Goal: Find specific page/section: Find specific page/section

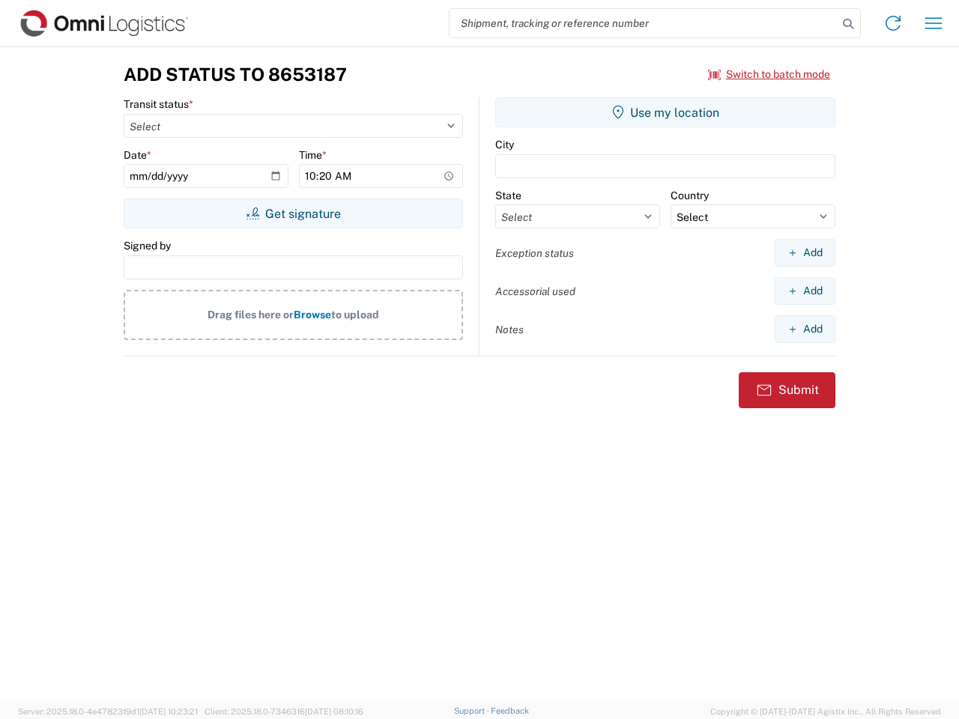
click at [644, 23] on input "search" at bounding box center [644, 23] width 388 height 28
click at [848, 24] on icon at bounding box center [848, 23] width 21 height 21
click at [893, 23] on icon at bounding box center [893, 23] width 24 height 24
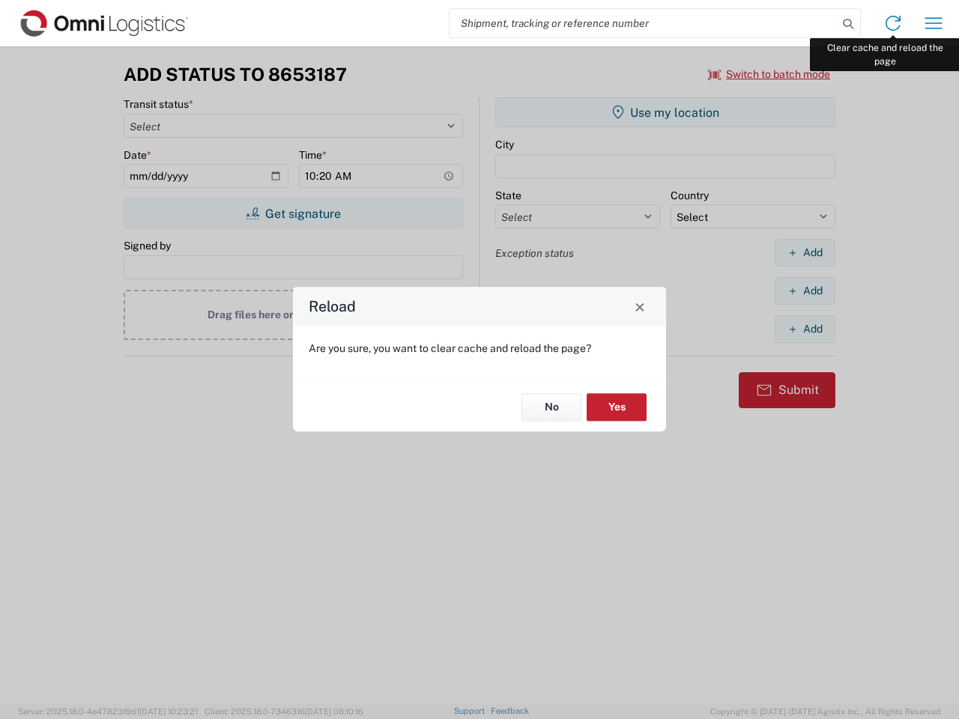
click at [934, 23] on icon "button" at bounding box center [933, 22] width 17 height 11
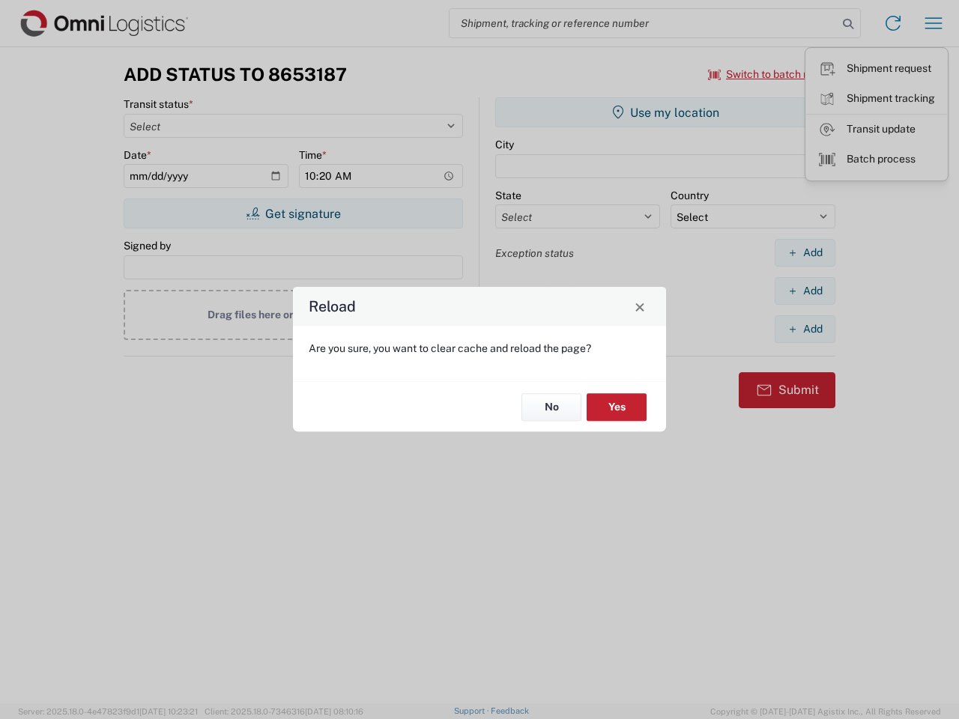
click at [769, 74] on div "Reload Are you sure, you want to clear cache and reload the page? No Yes" at bounding box center [479, 359] width 959 height 719
click at [293, 214] on div "Reload Are you sure, you want to clear cache and reload the page? No Yes" at bounding box center [479, 359] width 959 height 719
click at [665, 112] on div "Reload Are you sure, you want to clear cache and reload the page? No Yes" at bounding box center [479, 359] width 959 height 719
click at [805, 252] on div "Reload Are you sure, you want to clear cache and reload the page? No Yes" at bounding box center [479, 359] width 959 height 719
click at [805, 291] on div "Reload Are you sure, you want to clear cache and reload the page? No Yes" at bounding box center [479, 359] width 959 height 719
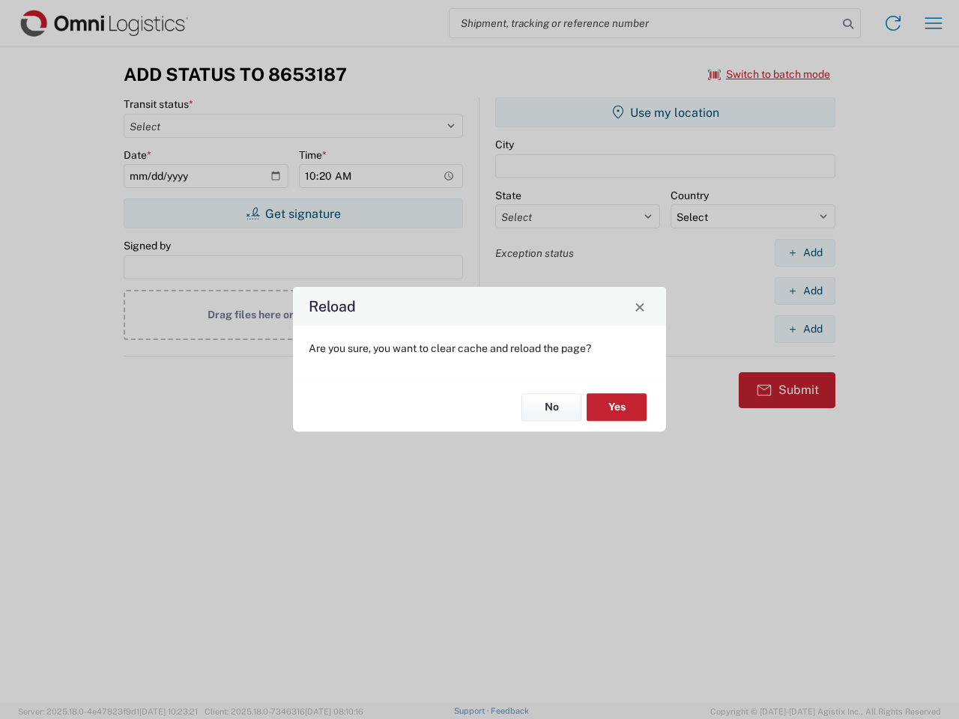
click at [805, 329] on div "Reload Are you sure, you want to clear cache and reload the page? No Yes" at bounding box center [479, 359] width 959 height 719
